Goal: Check status: Check status

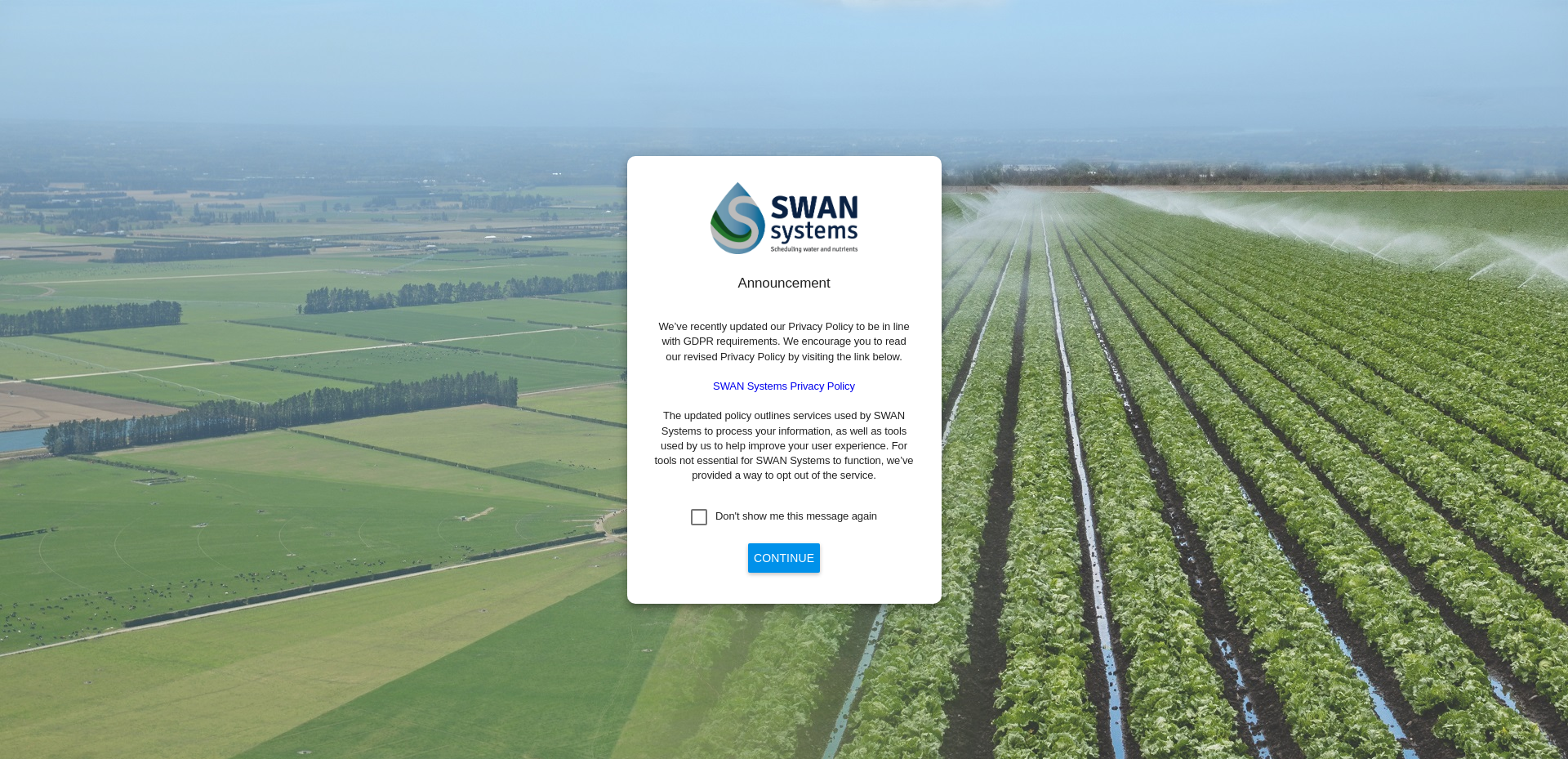
click at [785, 554] on button "Continue" at bounding box center [784, 558] width 72 height 29
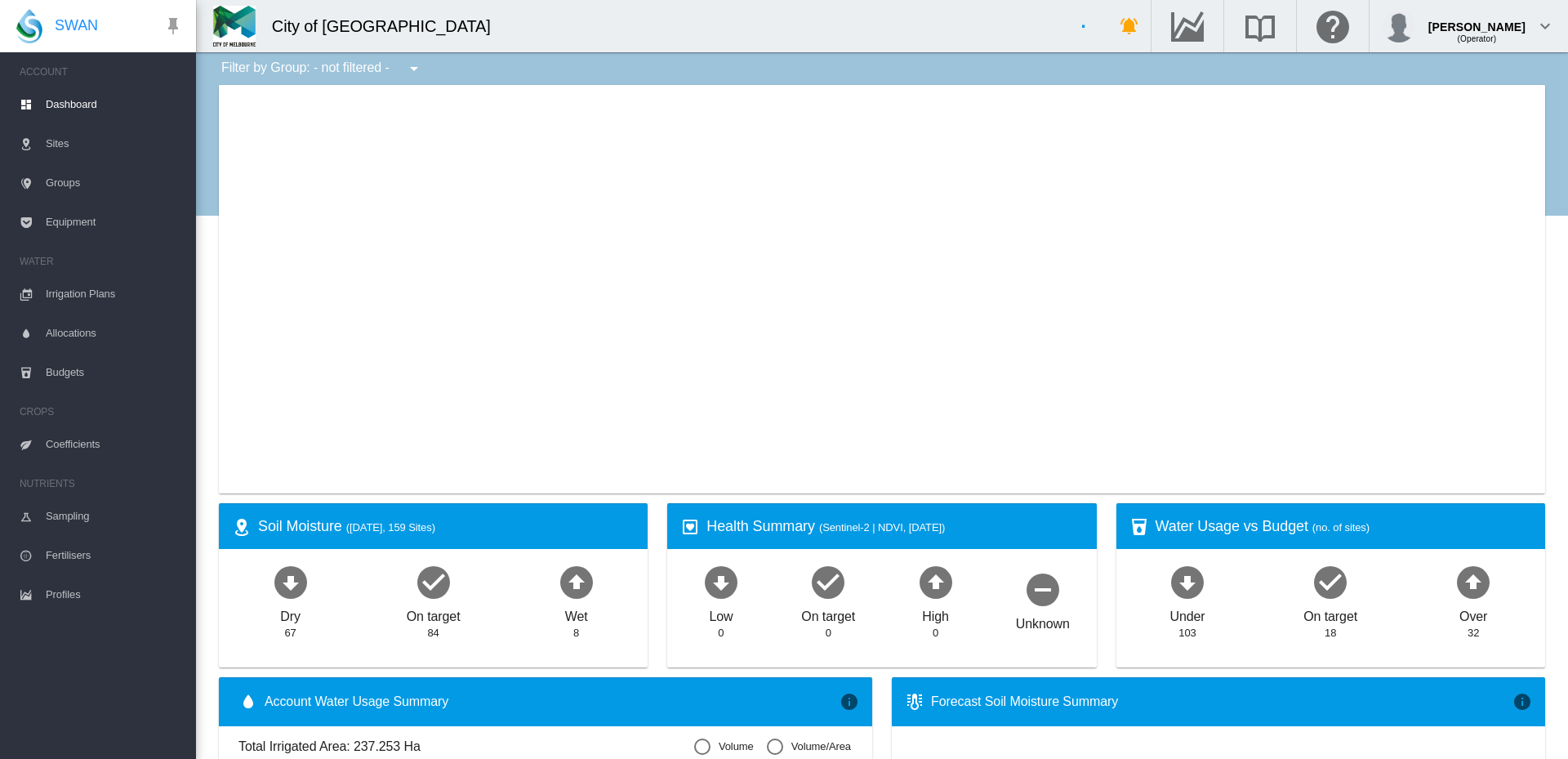
type input "**********"
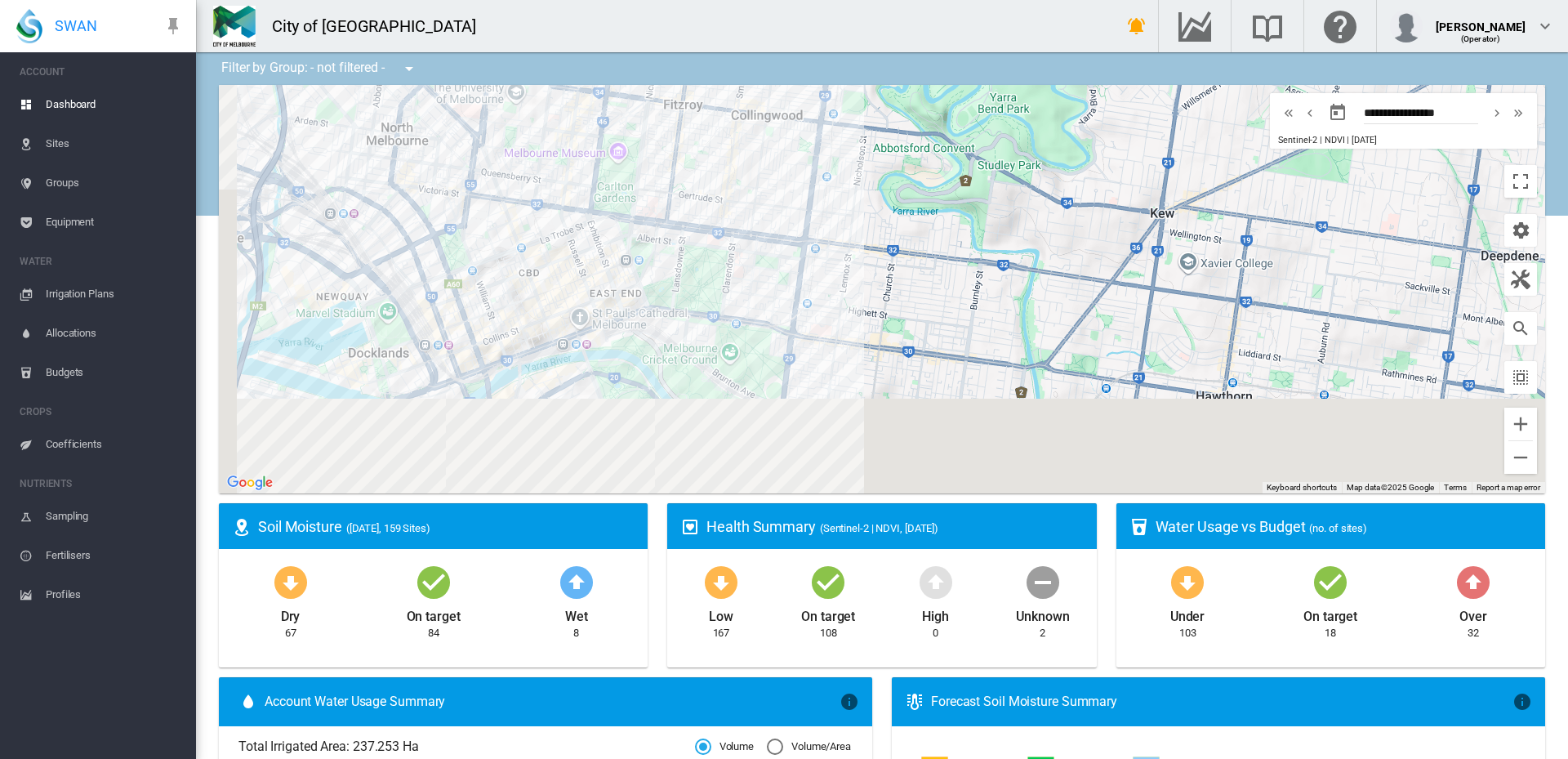
drag, startPoint x: 656, startPoint y: 425, endPoint x: 689, endPoint y: 220, distance: 207.6
click at [689, 220] on div at bounding box center [882, 289] width 1327 height 408
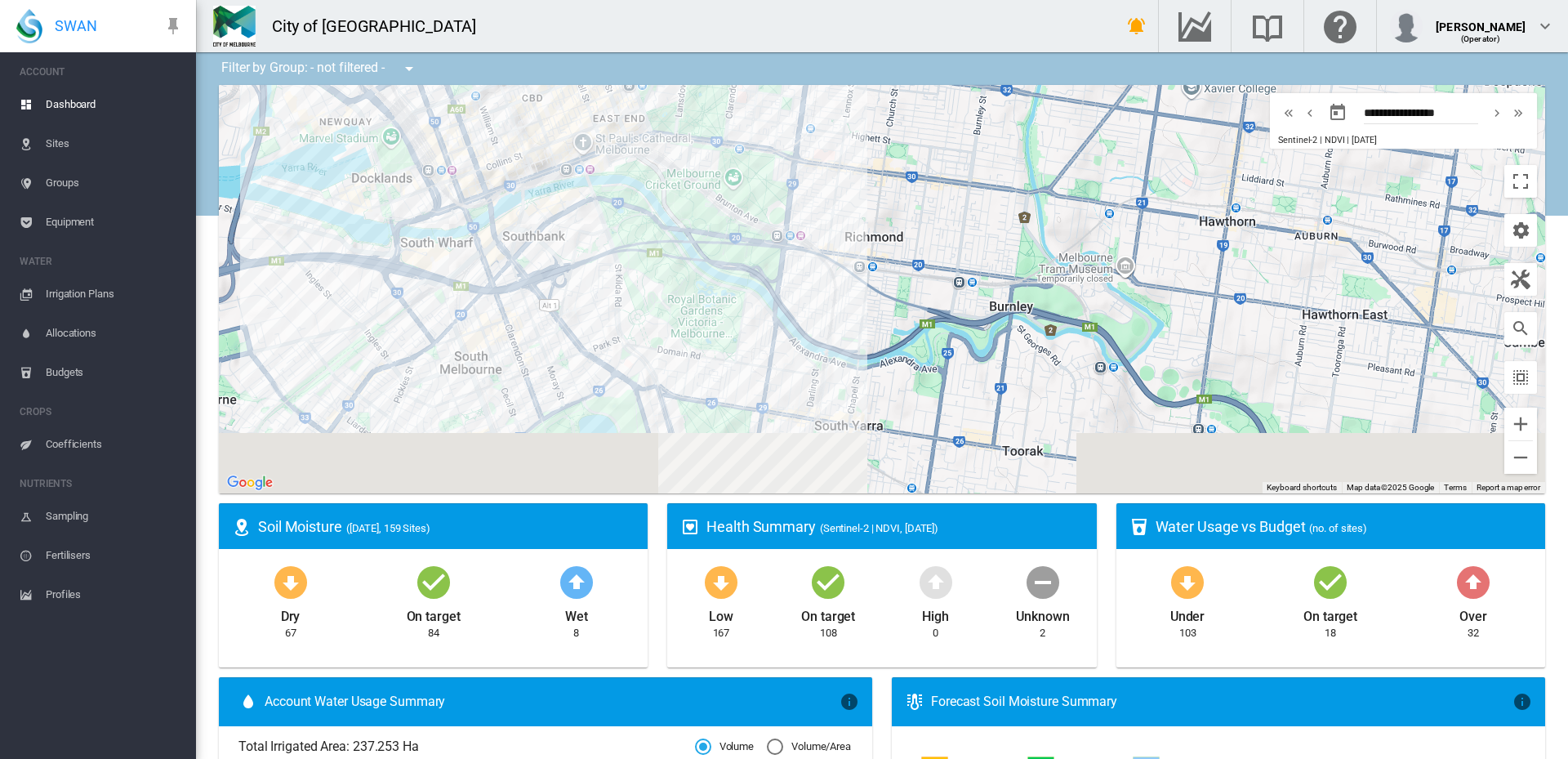
drag, startPoint x: 732, startPoint y: 446, endPoint x: 738, endPoint y: 280, distance: 166.1
click at [738, 280] on div at bounding box center [882, 289] width 1327 height 408
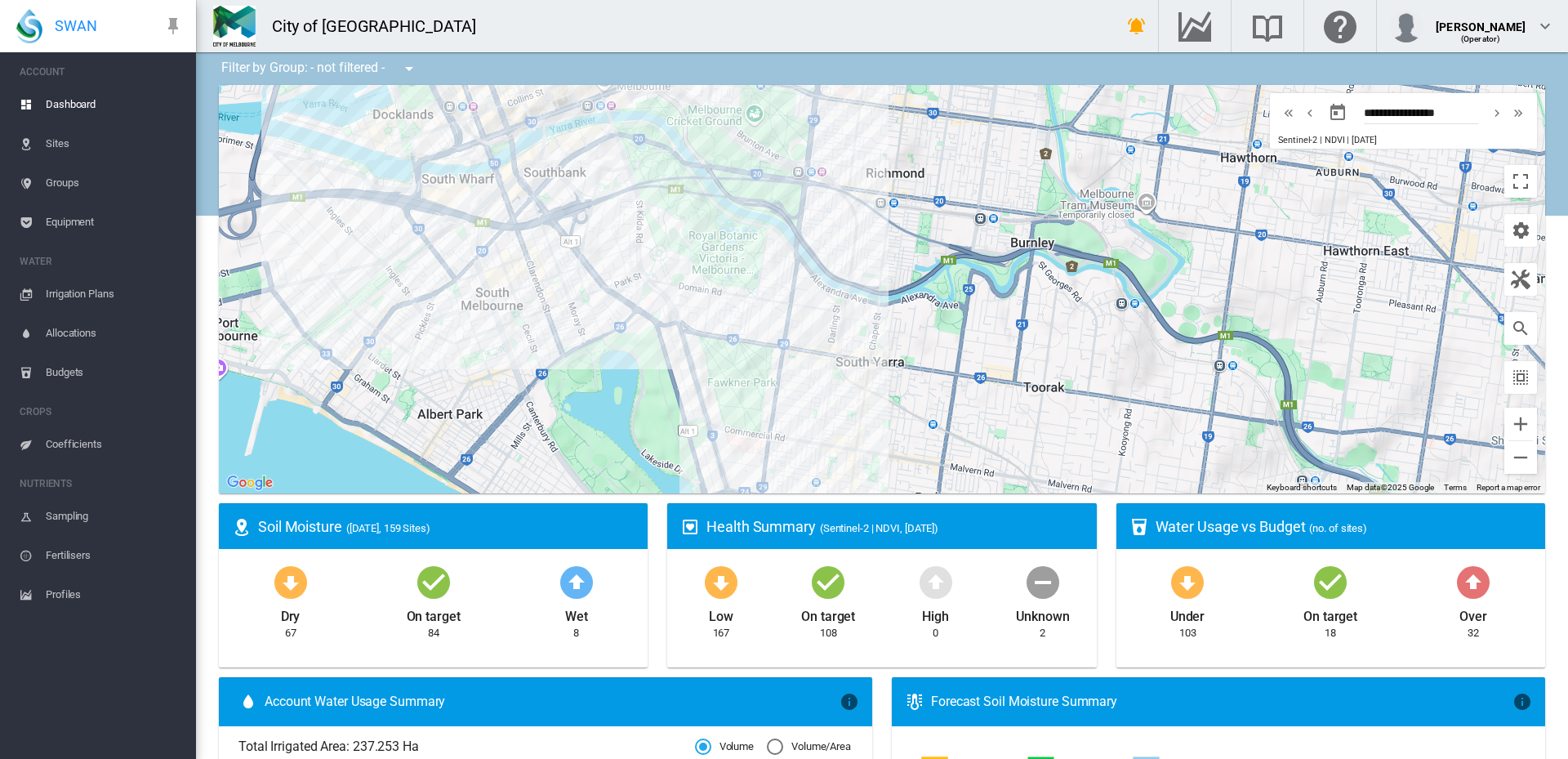
drag, startPoint x: 760, startPoint y: 444, endPoint x: 781, endPoint y: 380, distance: 67.4
click at [781, 380] on div at bounding box center [882, 289] width 1327 height 408
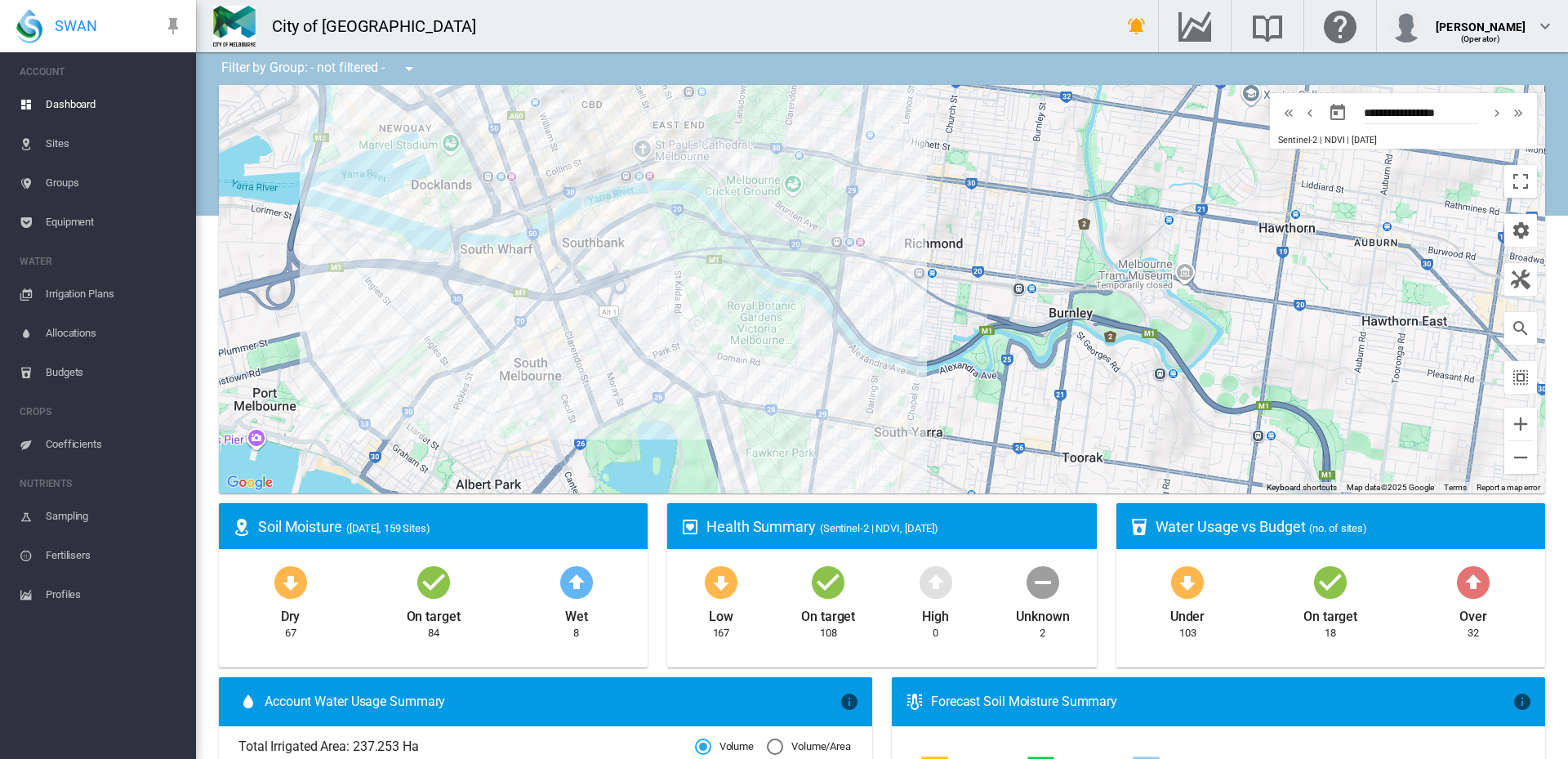
drag, startPoint x: 730, startPoint y: 239, endPoint x: 766, endPoint y: 304, distance: 74.3
click at [766, 304] on div at bounding box center [882, 289] width 1327 height 408
